Goal: Task Accomplishment & Management: Manage account settings

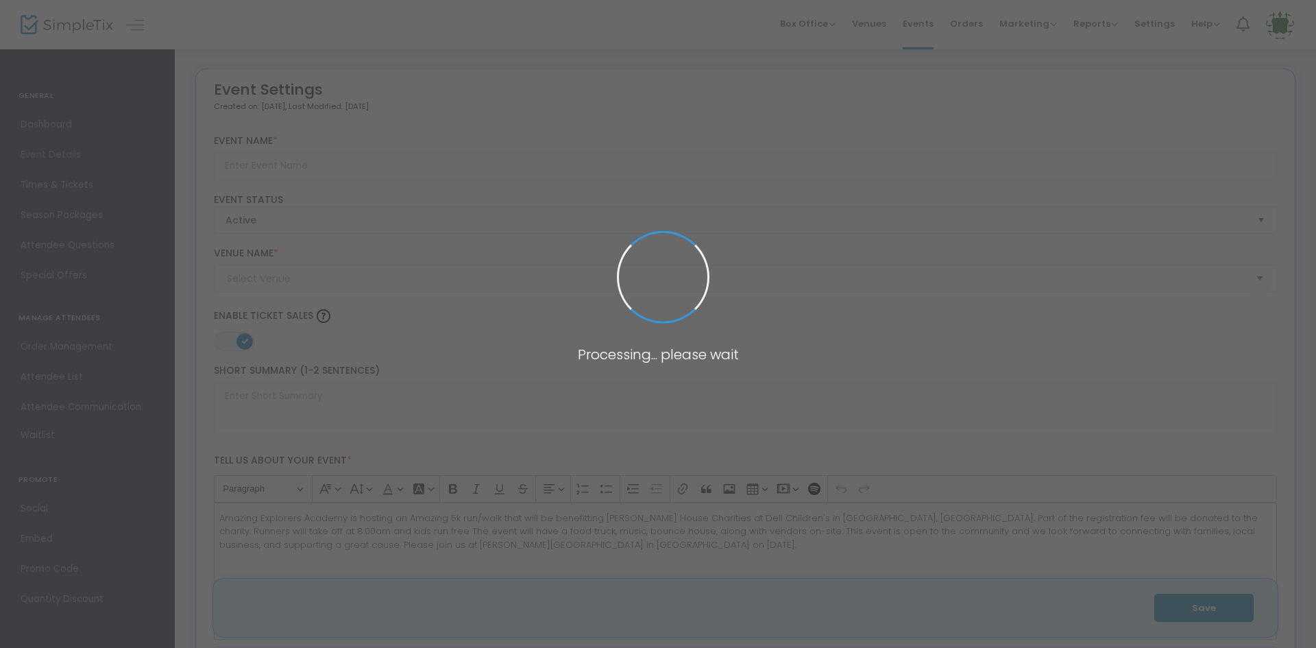
type input "Amazing 5K for a Cause"
type textarea "Amazing Explorers Academy is hosting an Amazing 5k run/walk that will be benefi…"
type input "Register Now"
checkbox input "true"
type input "[PERSON_NAME][GEOGRAPHIC_DATA]"
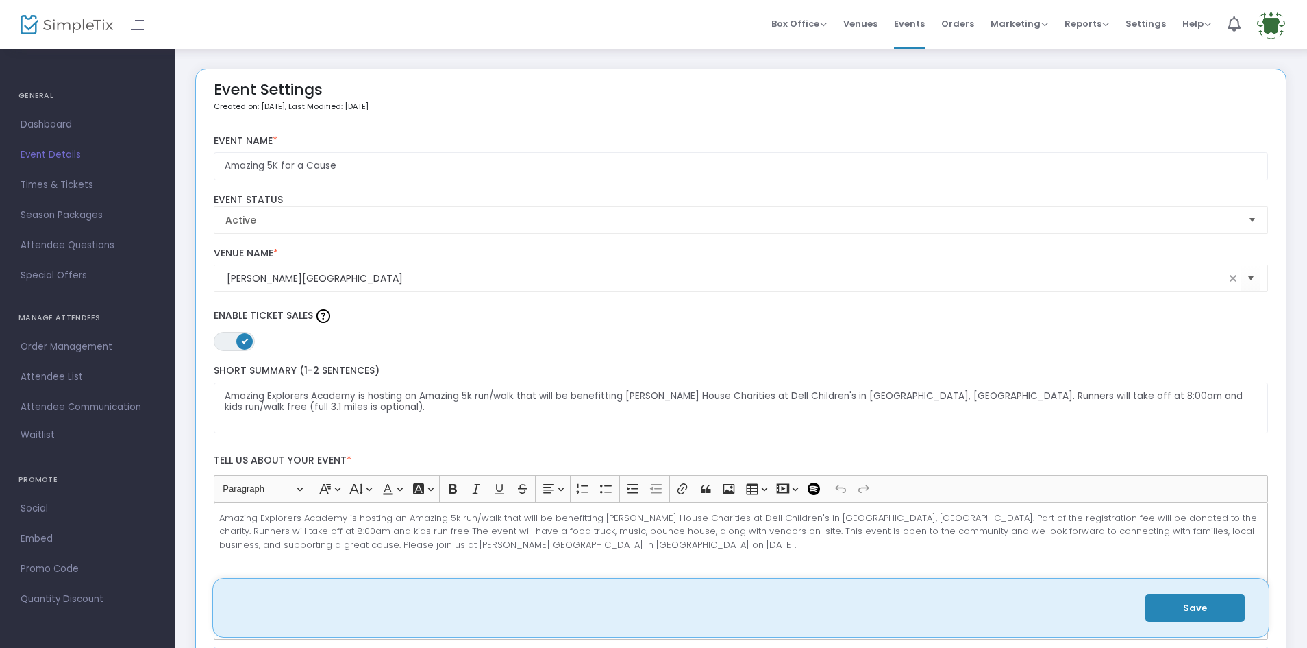
click at [60, 116] on span "Dashboard" at bounding box center [88, 125] width 134 height 18
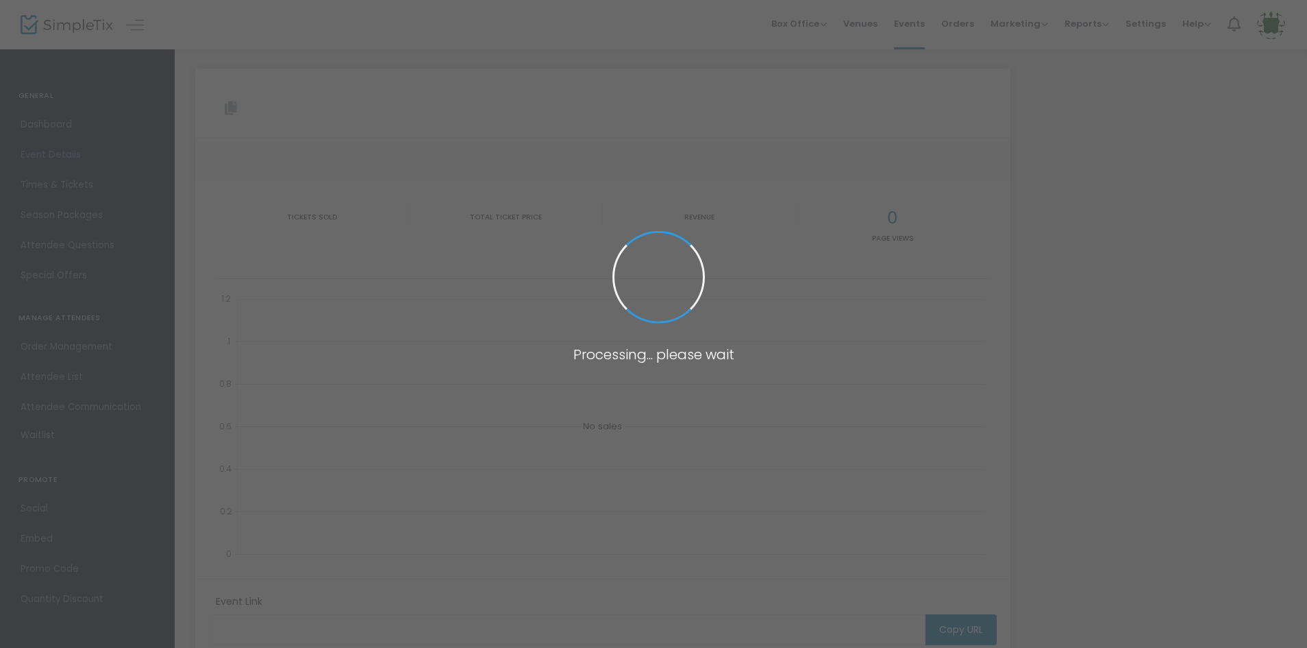
type input "[URL][DOMAIN_NAME]"
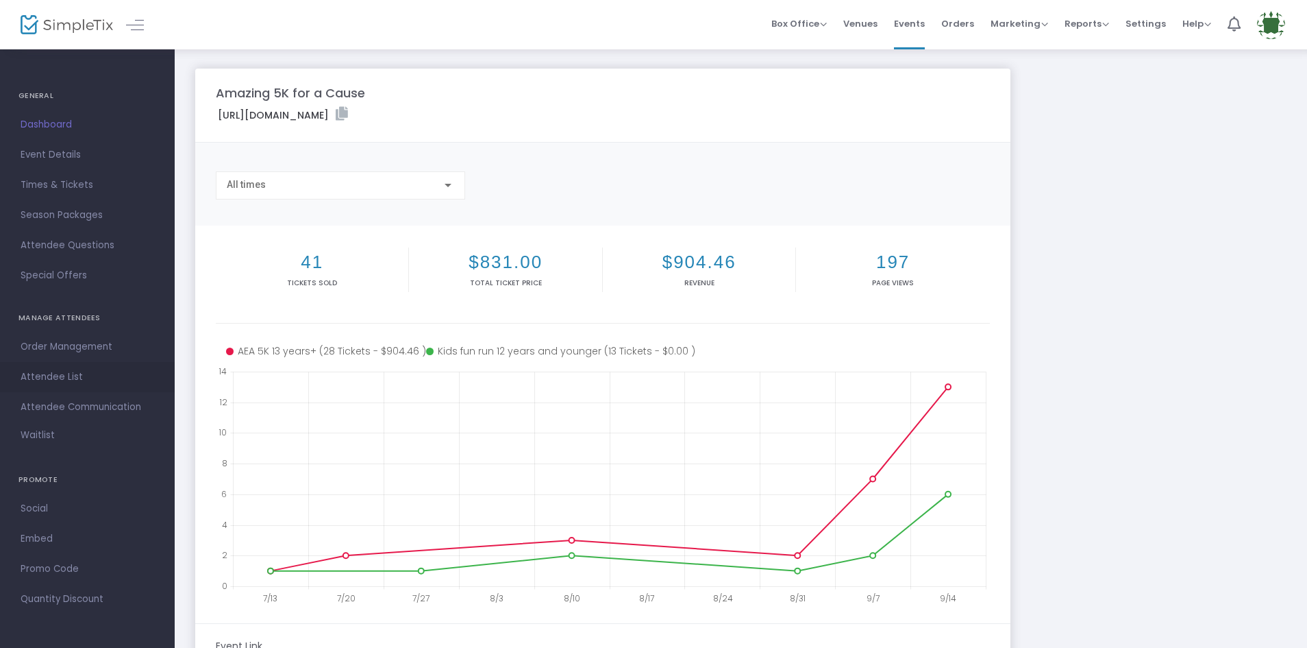
click at [60, 373] on span "Attendee List" at bounding box center [88, 377] width 134 height 18
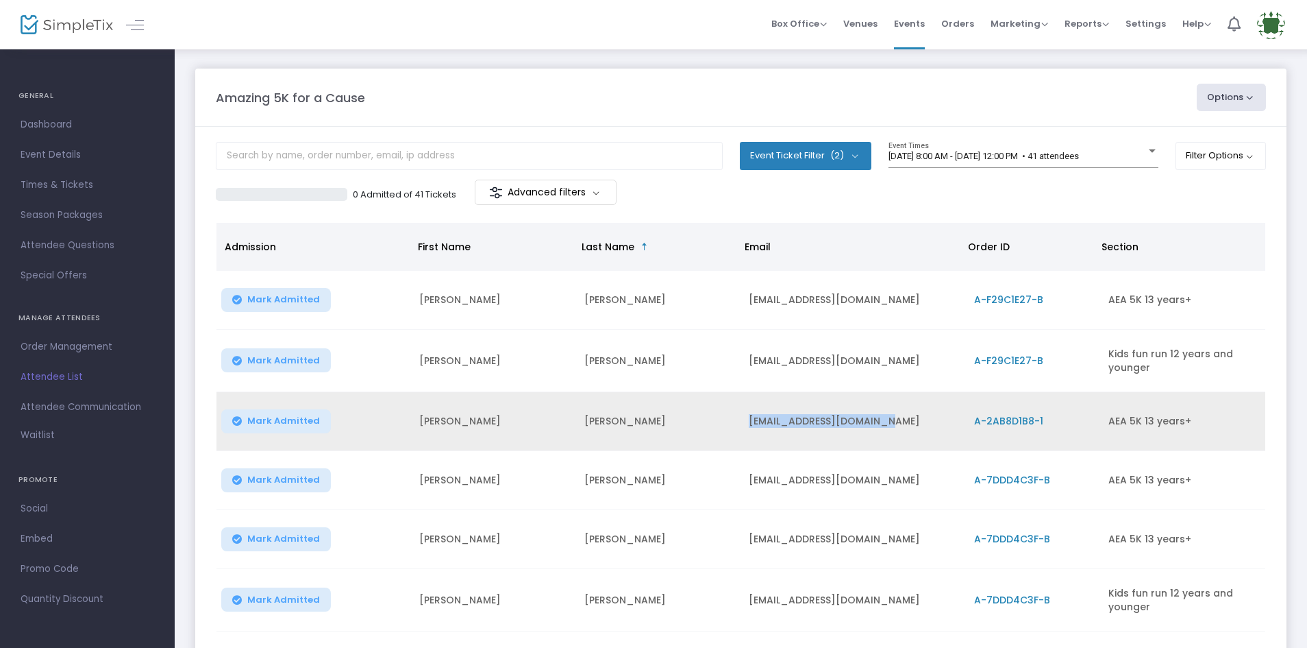
drag, startPoint x: 880, startPoint y: 420, endPoint x: 742, endPoint y: 420, distance: 138.4
click at [742, 420] on td "[EMAIL_ADDRESS][DOMAIN_NAME]" at bounding box center [853, 421] width 225 height 59
copy td "[EMAIL_ADDRESS][DOMAIN_NAME]"
